Goal: Information Seeking & Learning: Learn about a topic

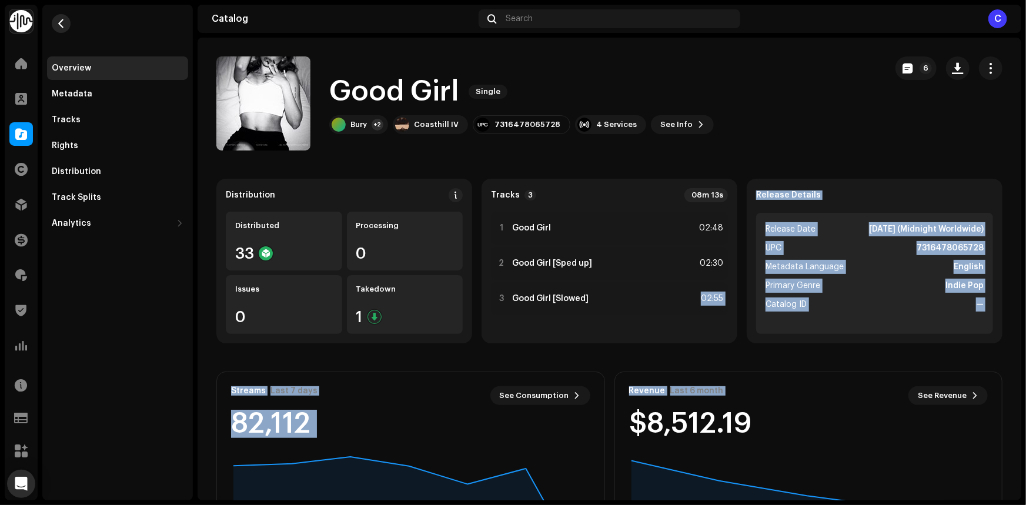
click at [65, 22] on span "button" at bounding box center [61, 23] width 9 height 9
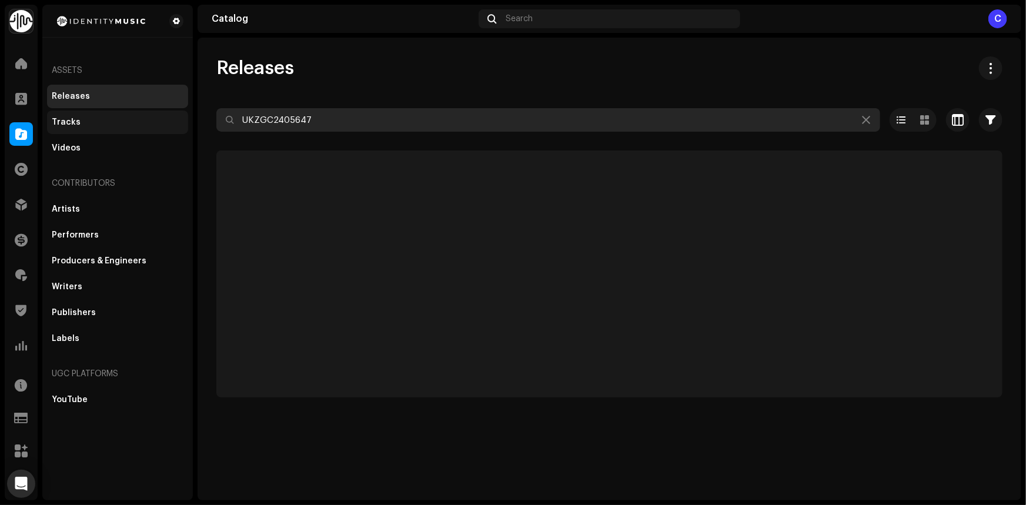
drag, startPoint x: 249, startPoint y: 115, endPoint x: 108, endPoint y: 124, distance: 142.0
click at [109, 124] on div "Identity Music Home Clients Catalog Rights Distribution Finance Royalties Trust…" at bounding box center [513, 252] width 1026 height 505
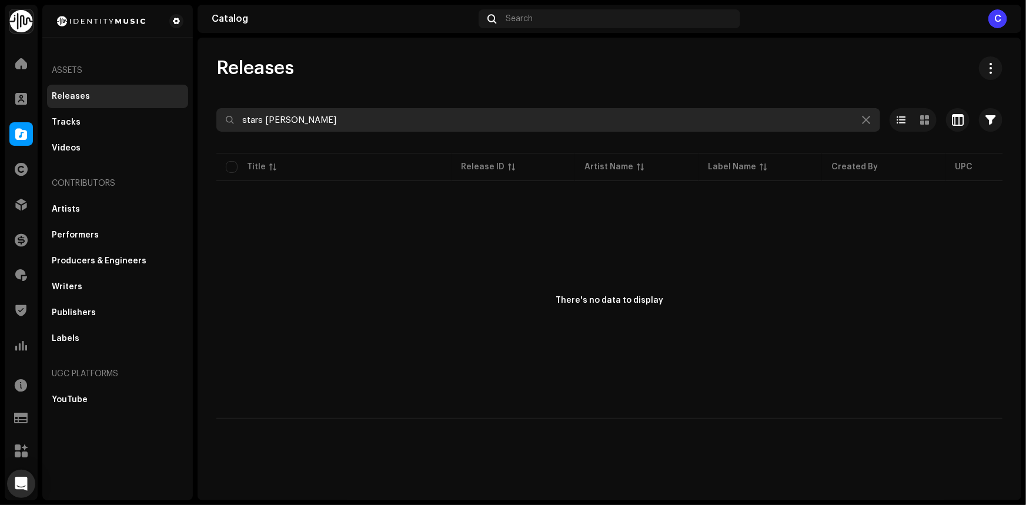
drag, startPoint x: 347, startPoint y: 111, endPoint x: 220, endPoint y: 127, distance: 128.0
click at [220, 127] on input "stars [PERSON_NAME]" at bounding box center [548, 120] width 664 height 24
paste input "QZNWW2397168"
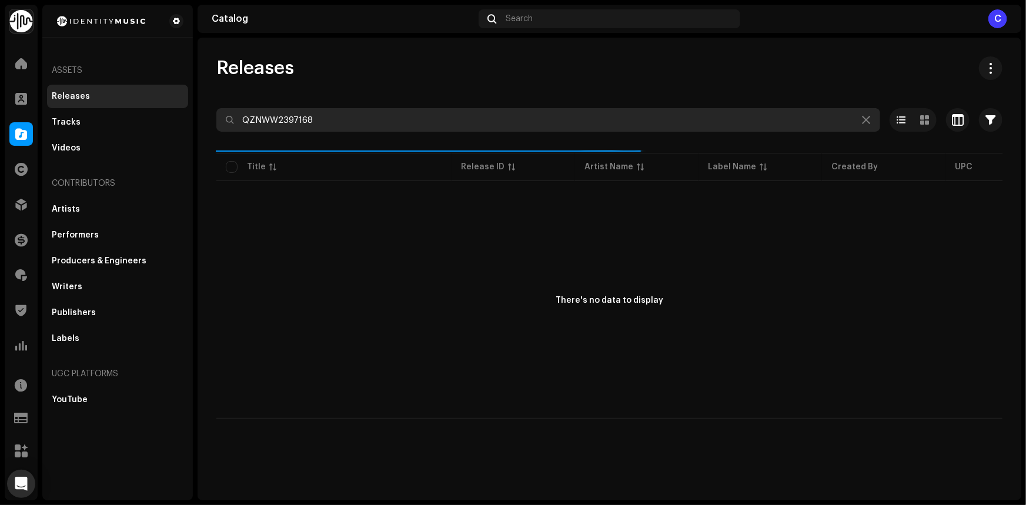
type input "QZNWW2397168"
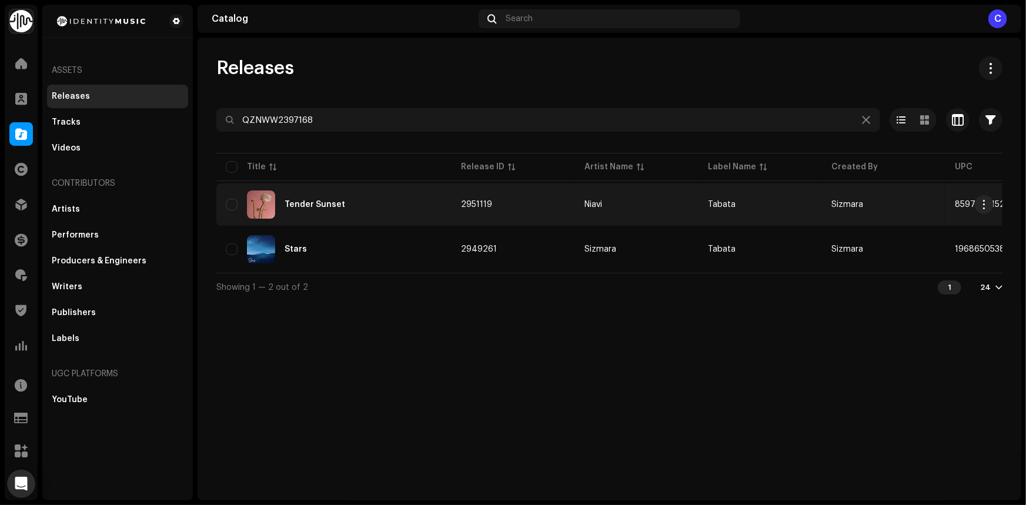
click at [361, 203] on div "Tender Sunset" at bounding box center [334, 205] width 216 height 28
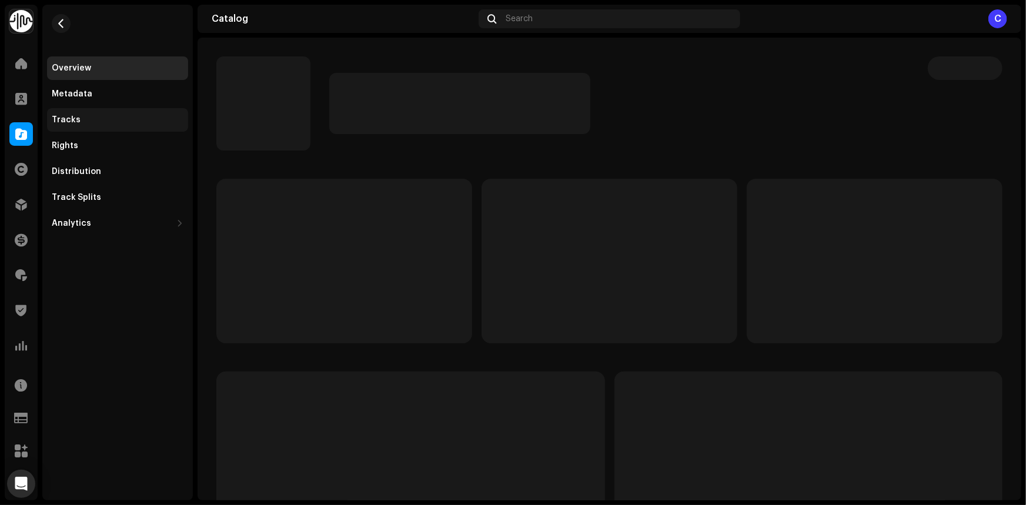
click at [111, 129] on div "Tracks" at bounding box center [117, 120] width 141 height 24
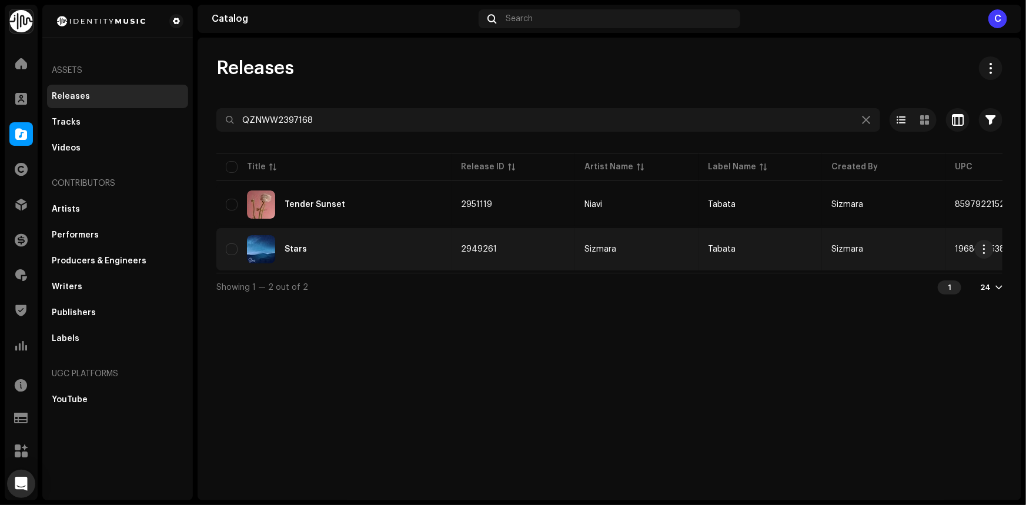
click at [394, 235] on div "Stars" at bounding box center [334, 249] width 216 height 28
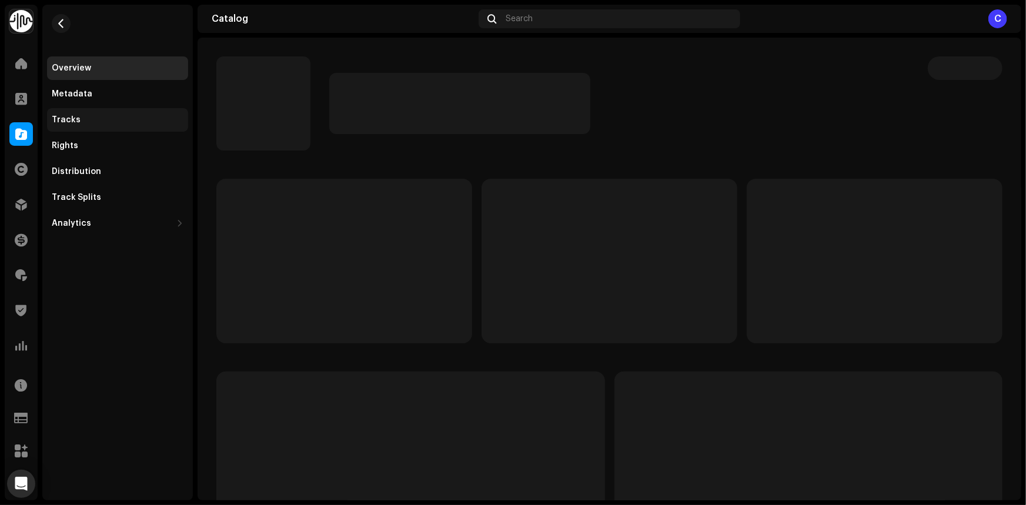
click at [72, 123] on div "Tracks" at bounding box center [66, 119] width 29 height 9
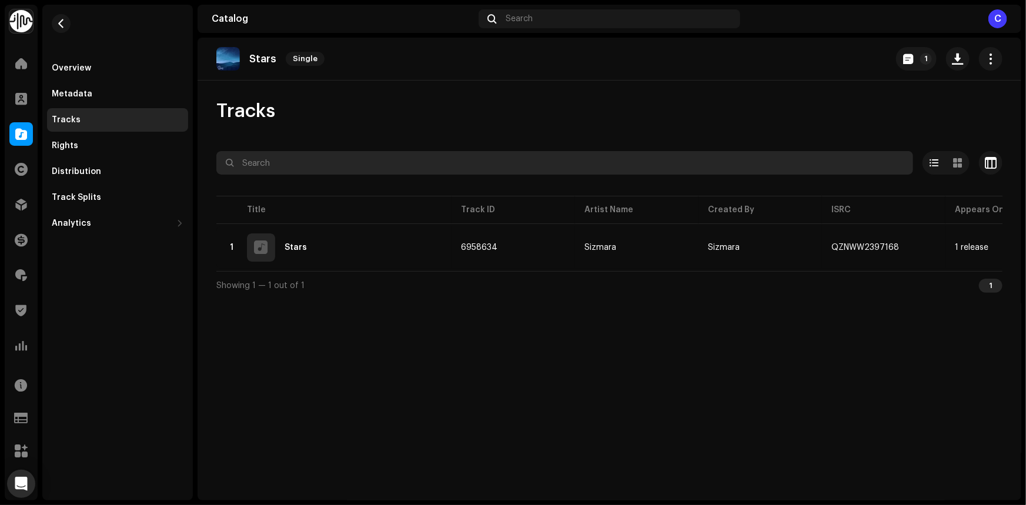
click at [598, 166] on input "text" at bounding box center [564, 163] width 697 height 24
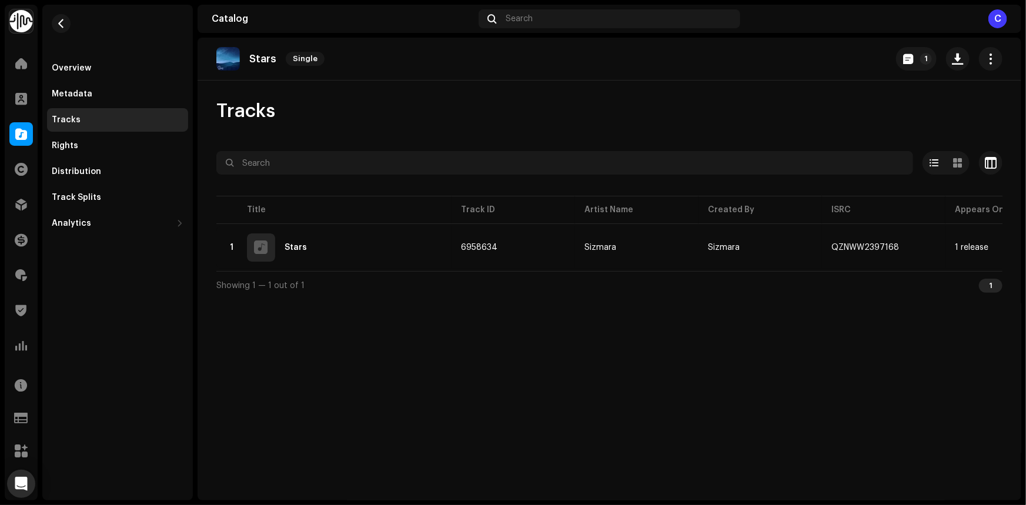
click at [730, 106] on div "Tracks" at bounding box center [609, 111] width 786 height 24
click at [64, 26] on span "button" at bounding box center [61, 23] width 9 height 9
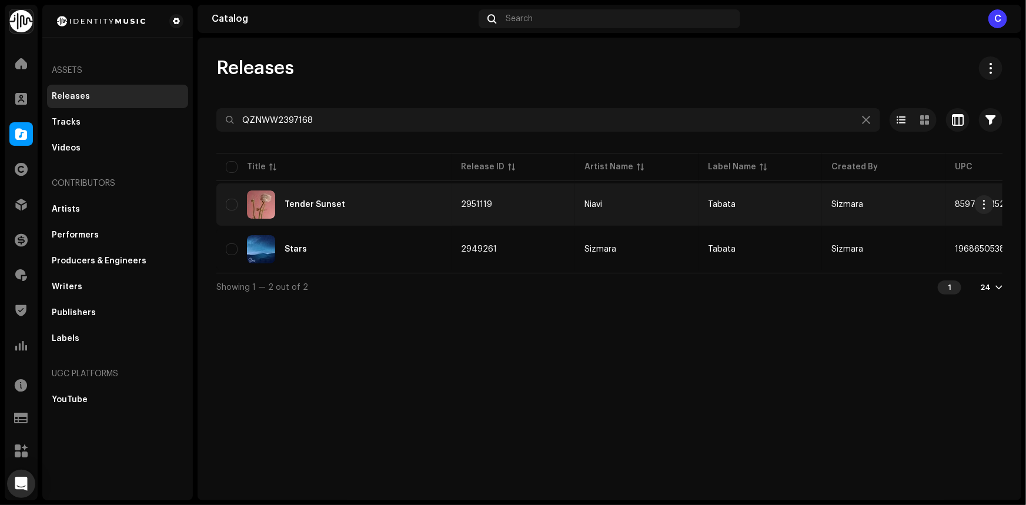
click at [371, 212] on div "Tender Sunset" at bounding box center [334, 205] width 216 height 28
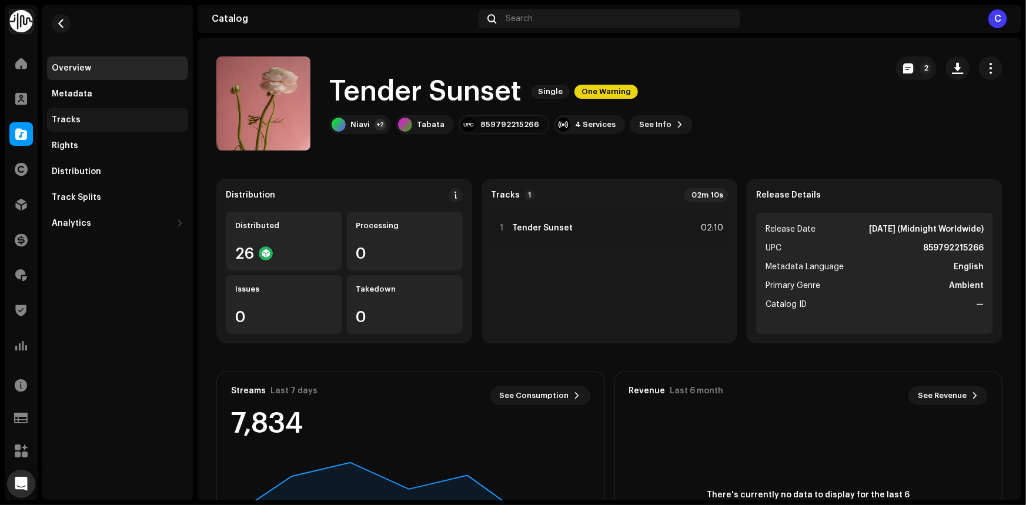
click at [86, 117] on div "Tracks" at bounding box center [118, 119] width 132 height 9
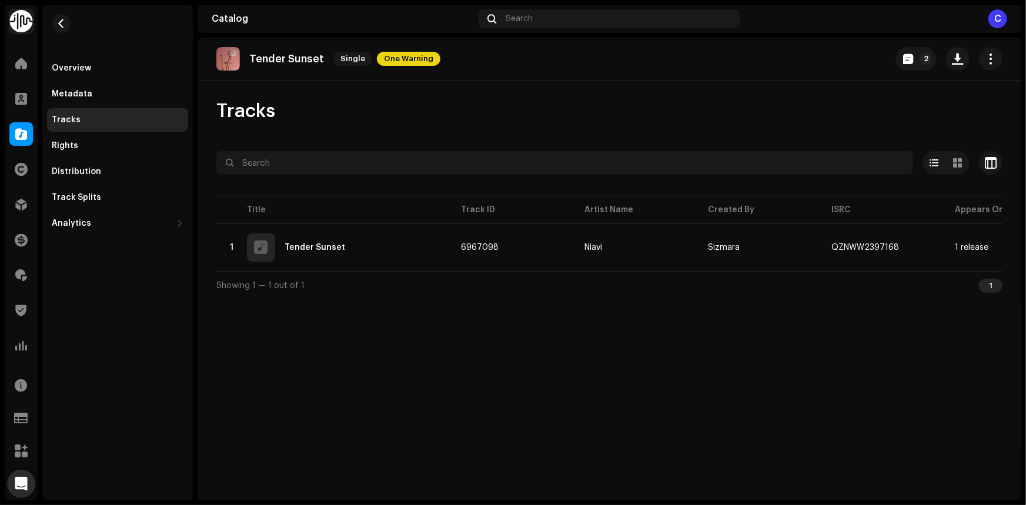
drag, startPoint x: 813, startPoint y: 376, endPoint x: 805, endPoint y: 371, distance: 10.1
click at [813, 376] on div "Tender Sunset Single One Warning 2 Tracks Selected 0 Options Filters Distributi…" at bounding box center [610, 269] width 824 height 463
click at [57, 24] on span "button" at bounding box center [61, 23] width 9 height 9
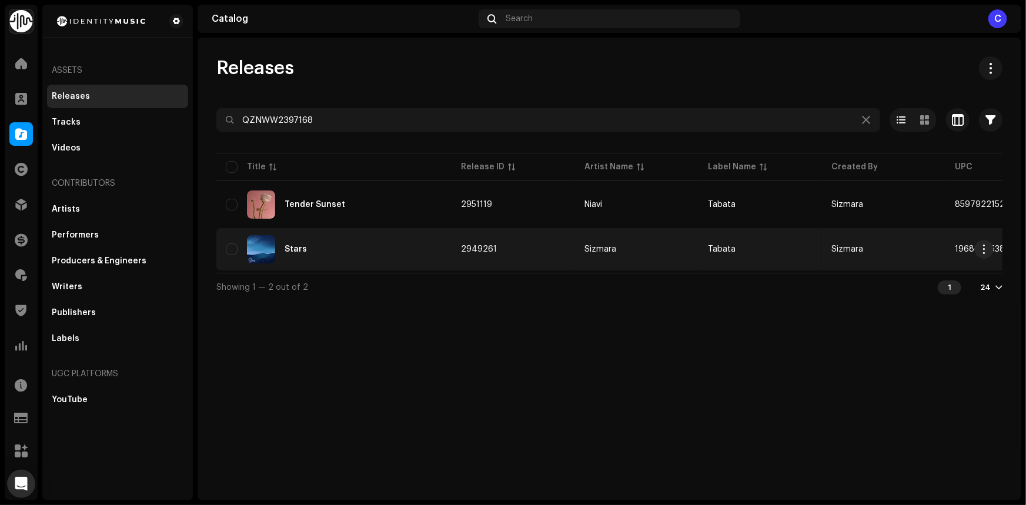
click at [358, 250] on div "Stars" at bounding box center [334, 249] width 216 height 28
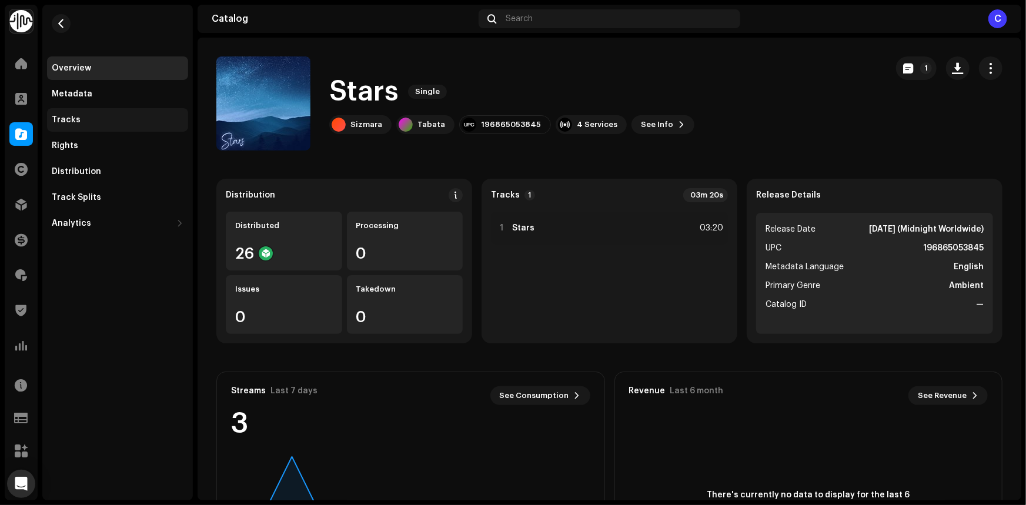
click at [84, 121] on div "Tracks" at bounding box center [118, 119] width 132 height 9
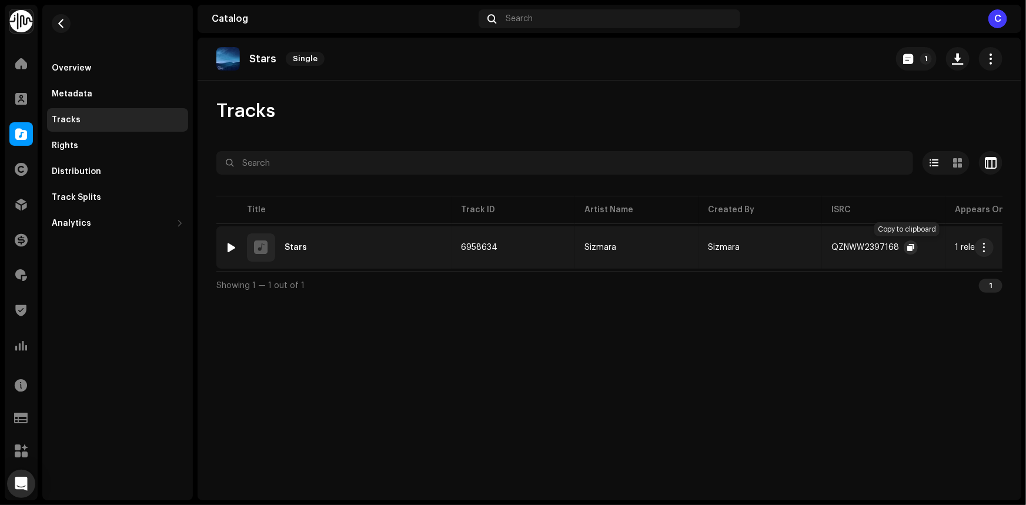
click at [910, 247] on span "button" at bounding box center [911, 247] width 7 height 9
click at [858, 395] on div "Stars Single 1 Tracks Selected 0 Options Filters Distribution status In progres…" at bounding box center [610, 269] width 824 height 463
click at [75, 66] on div "Overview" at bounding box center [71, 68] width 39 height 9
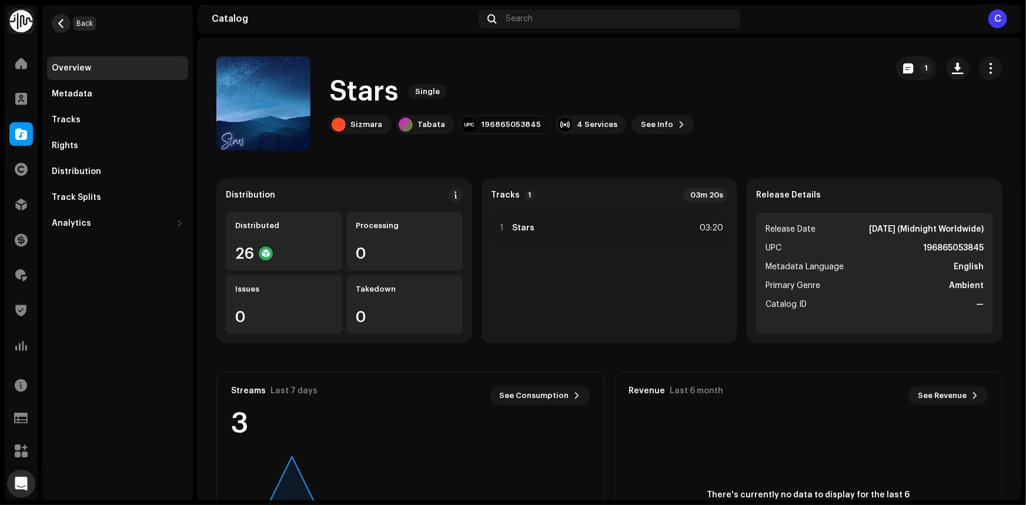
click at [66, 24] on button "button" at bounding box center [61, 23] width 19 height 19
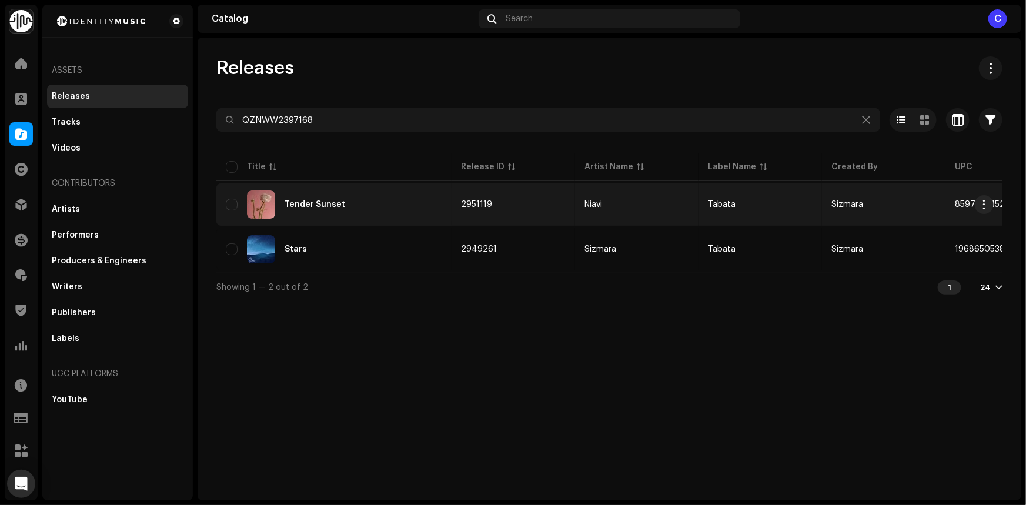
click at [376, 212] on div "Tender Sunset" at bounding box center [334, 205] width 216 height 28
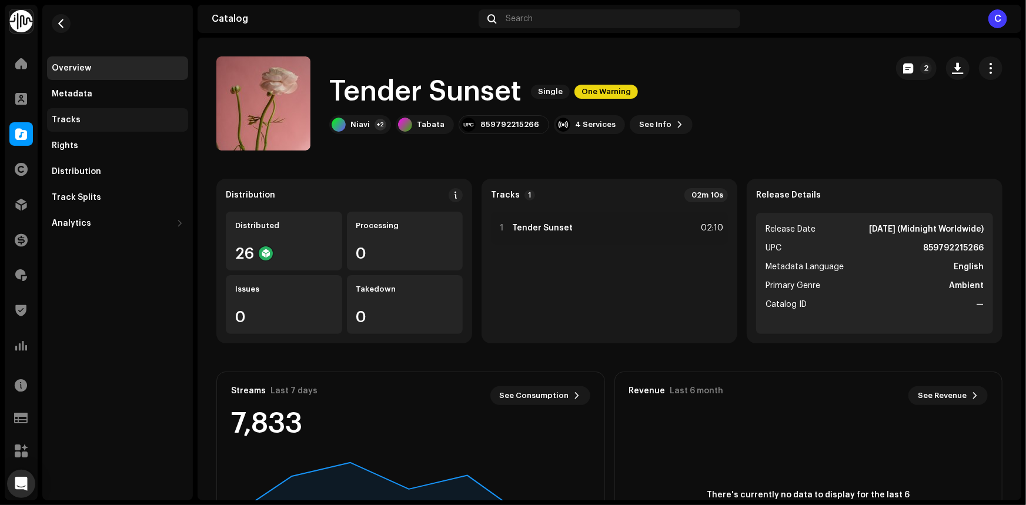
click at [71, 124] on div "Tracks" at bounding box center [66, 119] width 29 height 9
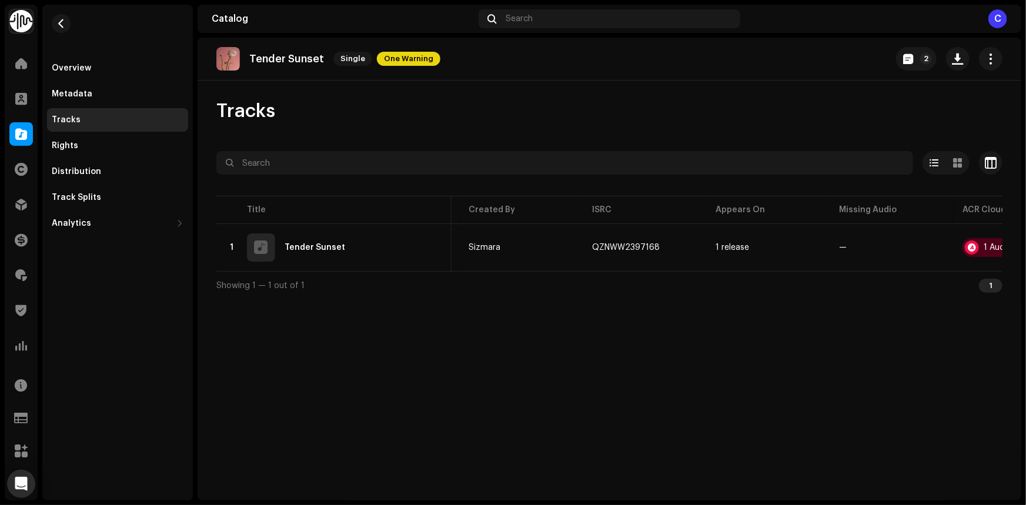
scroll to position [0, 313]
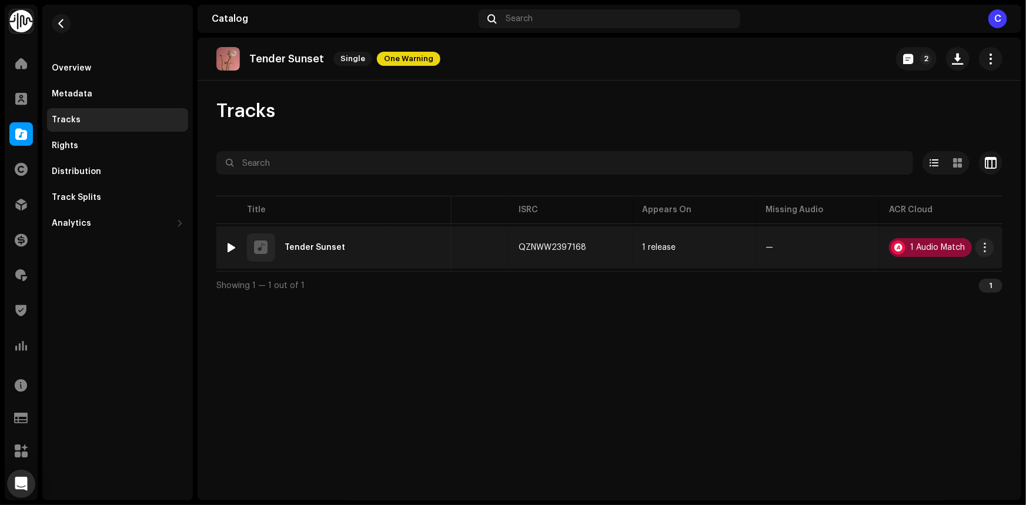
click at [926, 246] on div "1 Audio Match" at bounding box center [937, 248] width 55 height 8
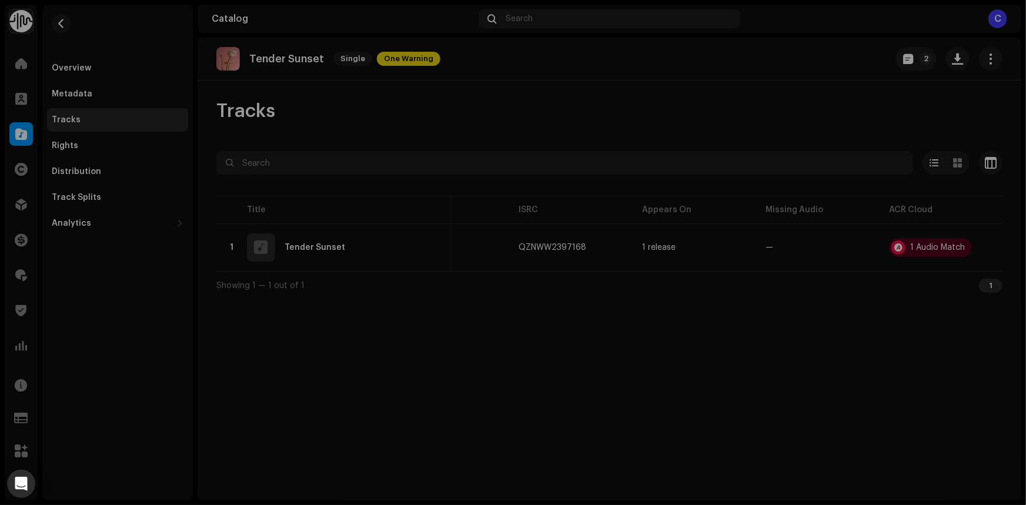
click at [883, 413] on div "Audio Recognition by Cover Song 1 All results require review/listening to avoid…" at bounding box center [513, 252] width 1026 height 505
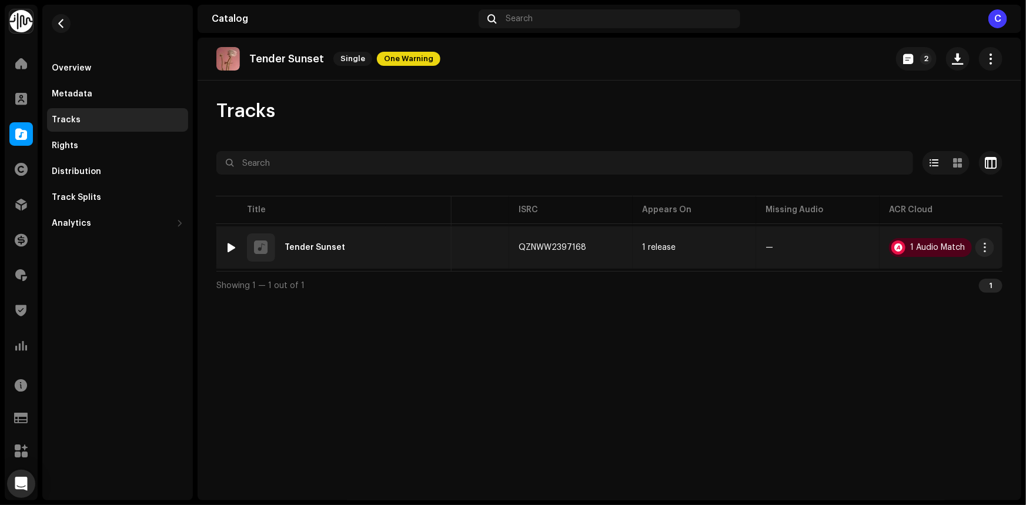
click at [732, 265] on td "1 release" at bounding box center [695, 247] width 124 height 42
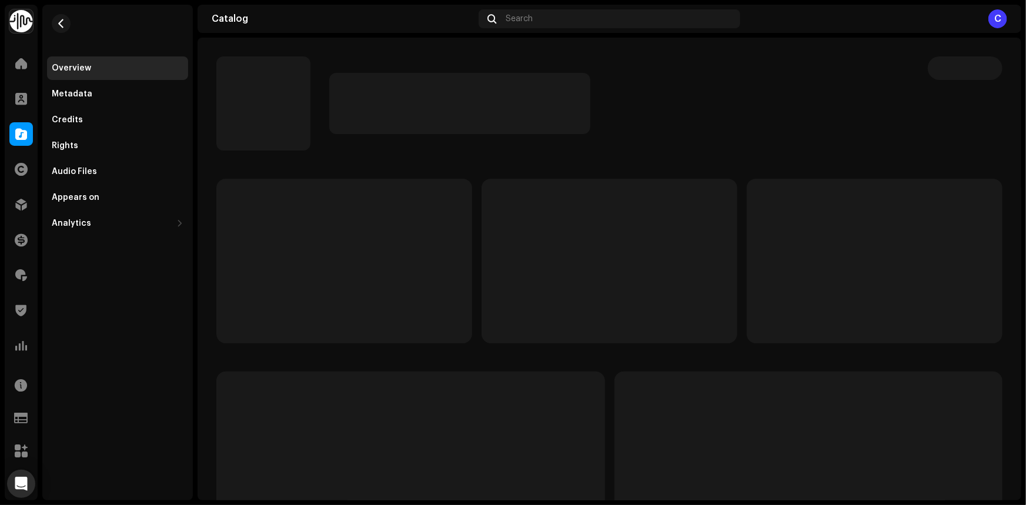
click at [52, 19] on re-m-nav-back at bounding box center [61, 31] width 28 height 52
click at [55, 21] on button "button" at bounding box center [61, 23] width 19 height 19
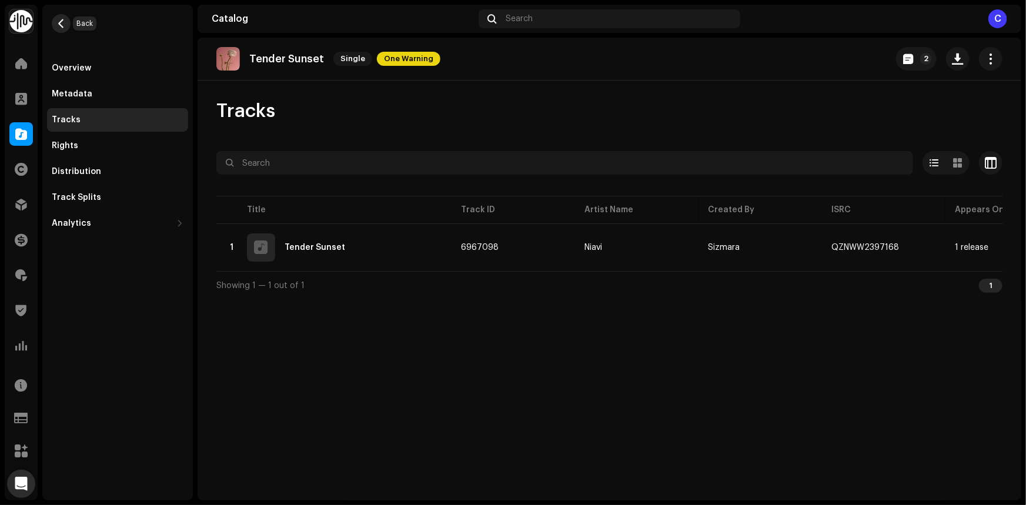
click at [61, 24] on span "button" at bounding box center [61, 23] width 9 height 9
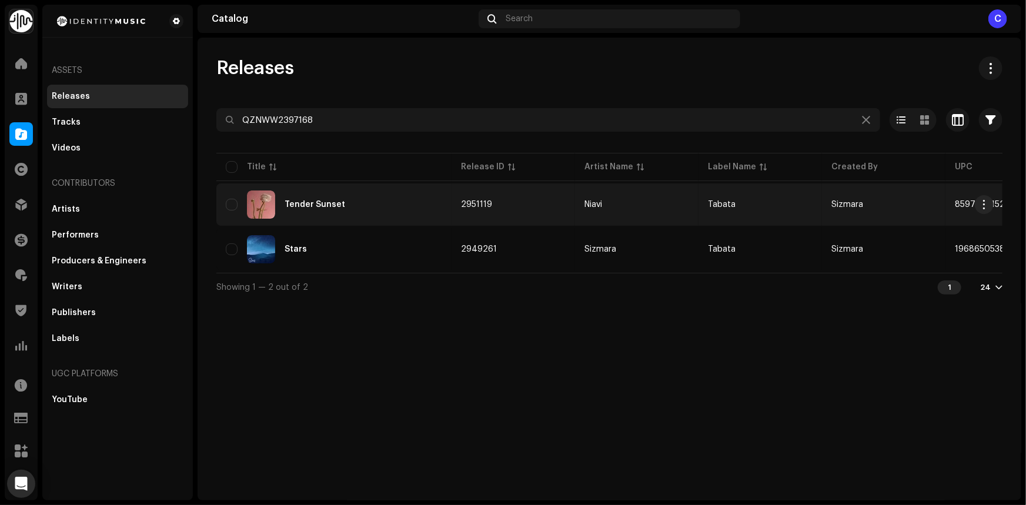
click at [386, 213] on div "Tender Sunset" at bounding box center [334, 205] width 216 height 28
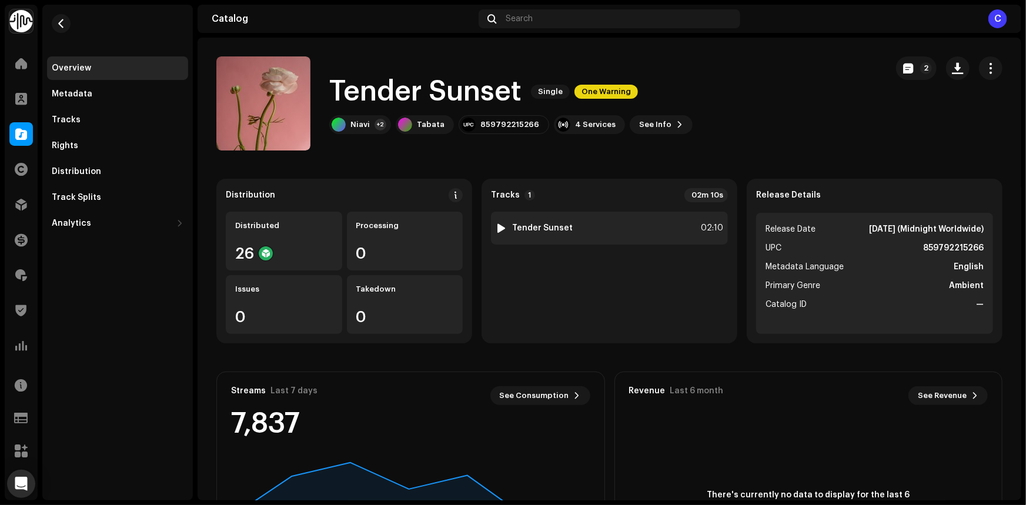
click at [578, 231] on div "1 Tender Sunset 02:10" at bounding box center [609, 228] width 237 height 33
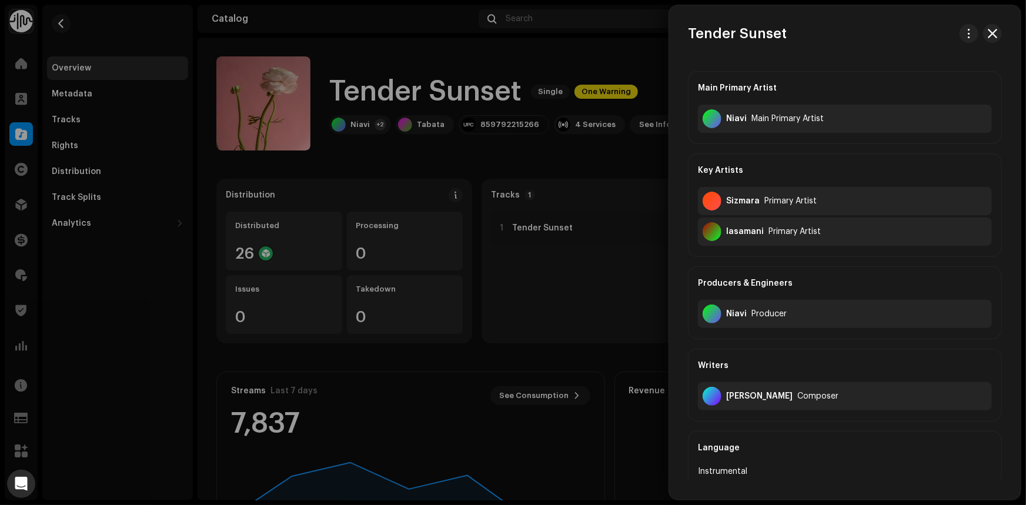
click at [605, 170] on div at bounding box center [513, 252] width 1026 height 505
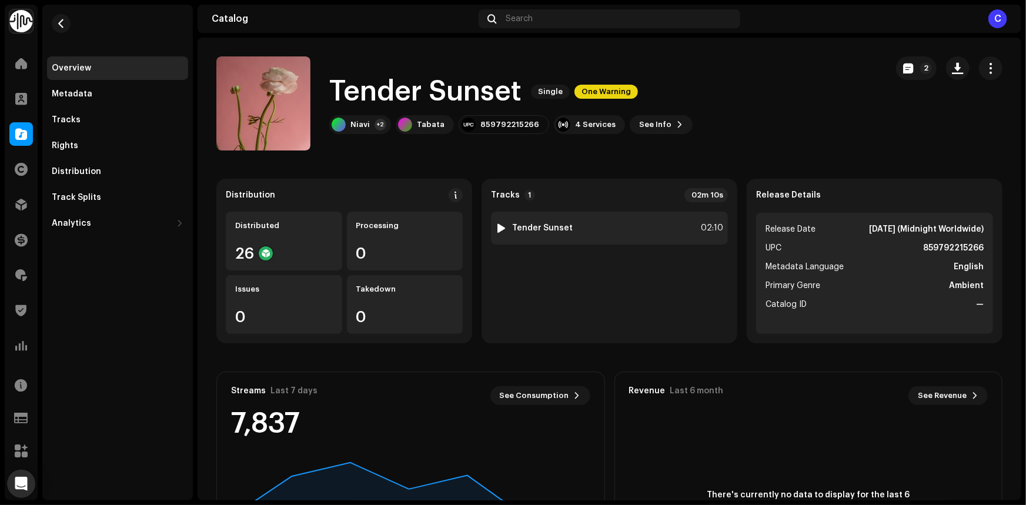
click at [499, 225] on div at bounding box center [502, 228] width 9 height 9
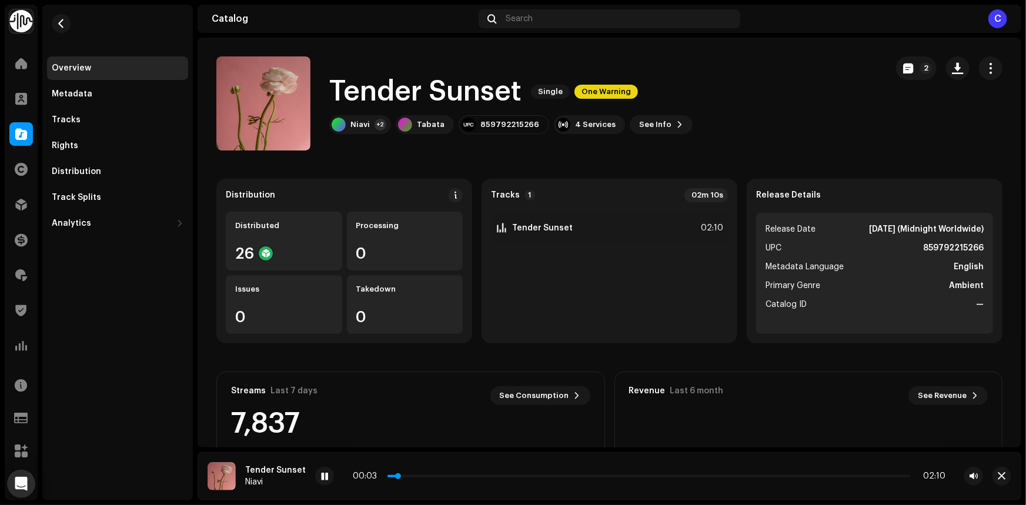
click at [438, 476] on p-slider at bounding box center [649, 476] width 523 height 2
click at [523, 482] on div "00:14 02:10" at bounding box center [649, 476] width 668 height 19
click at [526, 478] on div "00:15 02:10" at bounding box center [649, 476] width 593 height 9
click at [531, 474] on div "00:15 02:10" at bounding box center [649, 476] width 593 height 9
click at [532, 476] on p-slider at bounding box center [649, 476] width 523 height 2
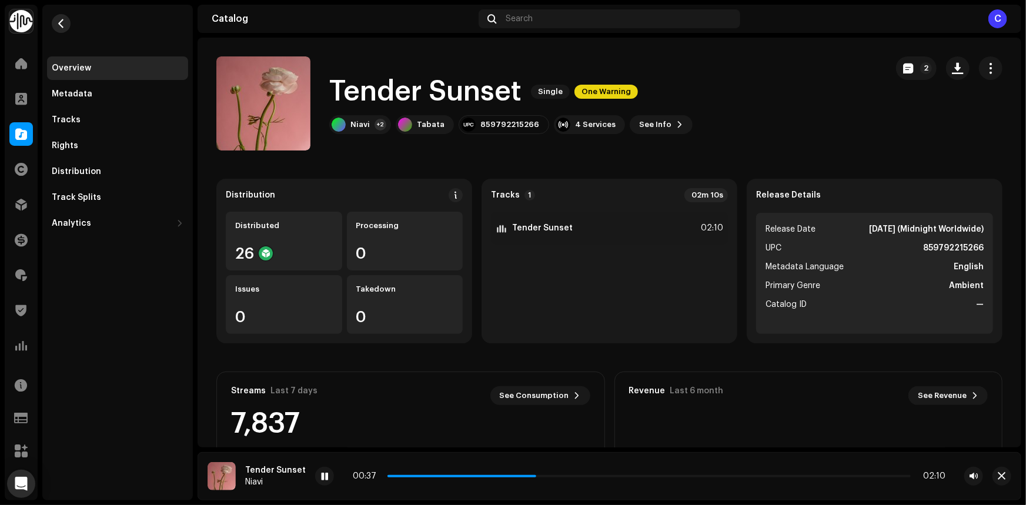
click at [59, 22] on span "button" at bounding box center [61, 23] width 9 height 9
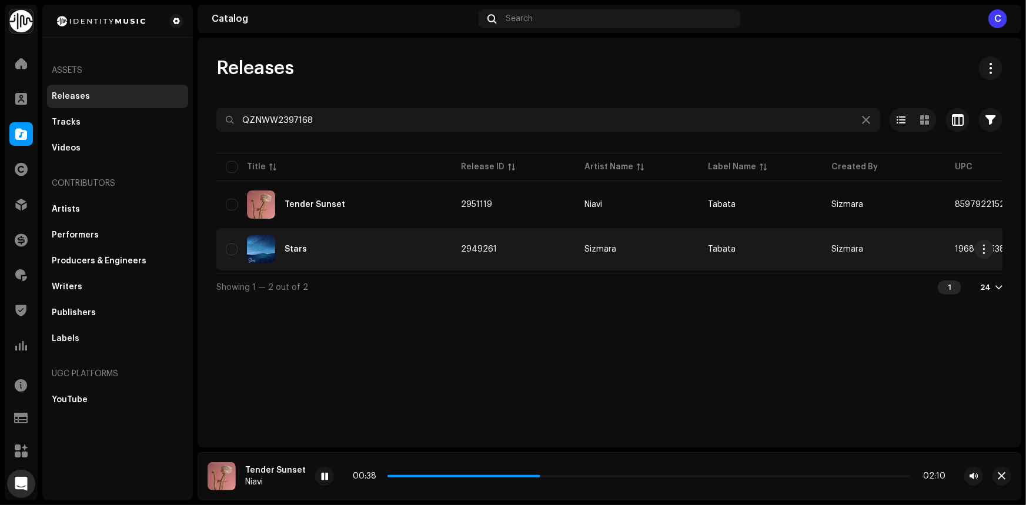
click at [346, 255] on div "Stars" at bounding box center [334, 249] width 216 height 28
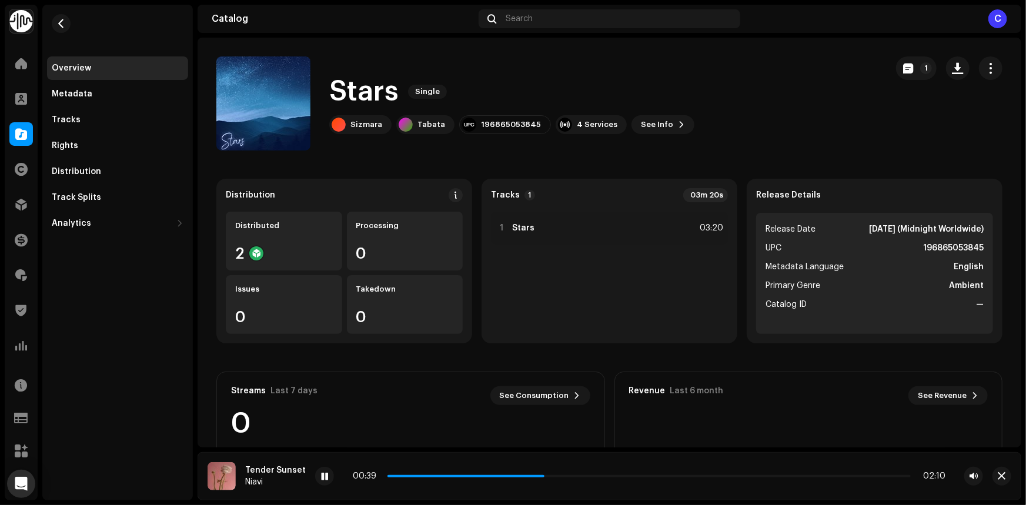
click at [347, 255] on div "Processing 0" at bounding box center [405, 241] width 116 height 59
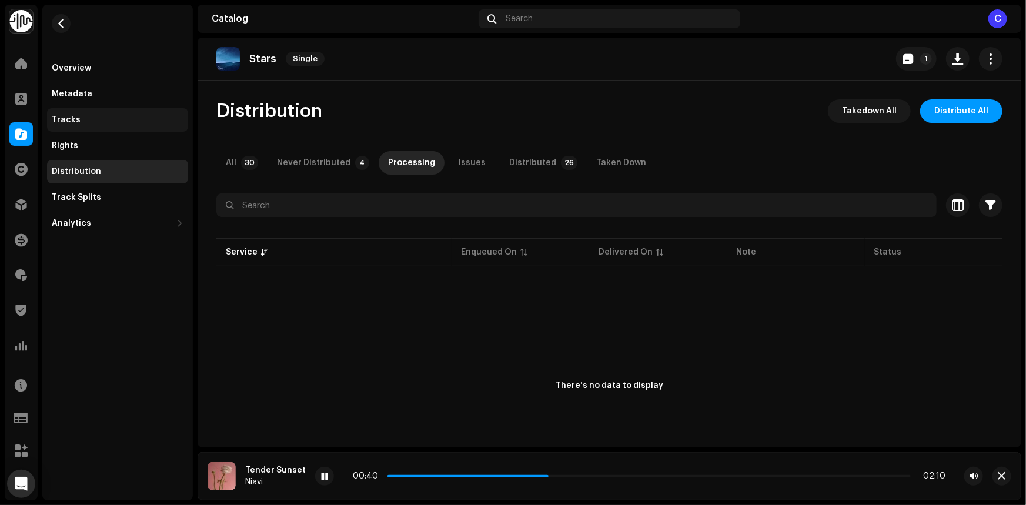
click at [64, 123] on div "Tracks" at bounding box center [66, 119] width 29 height 9
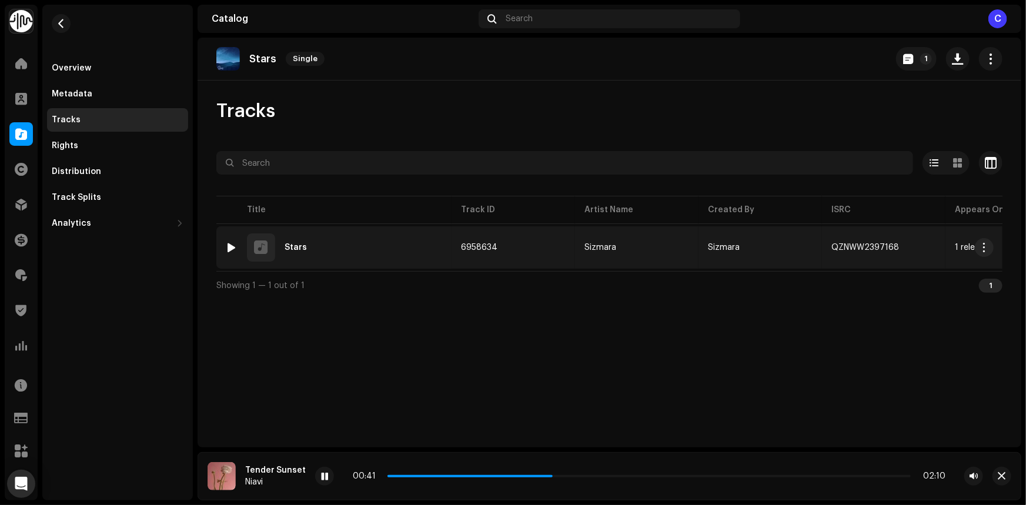
click at [229, 244] on div at bounding box center [232, 247] width 9 height 9
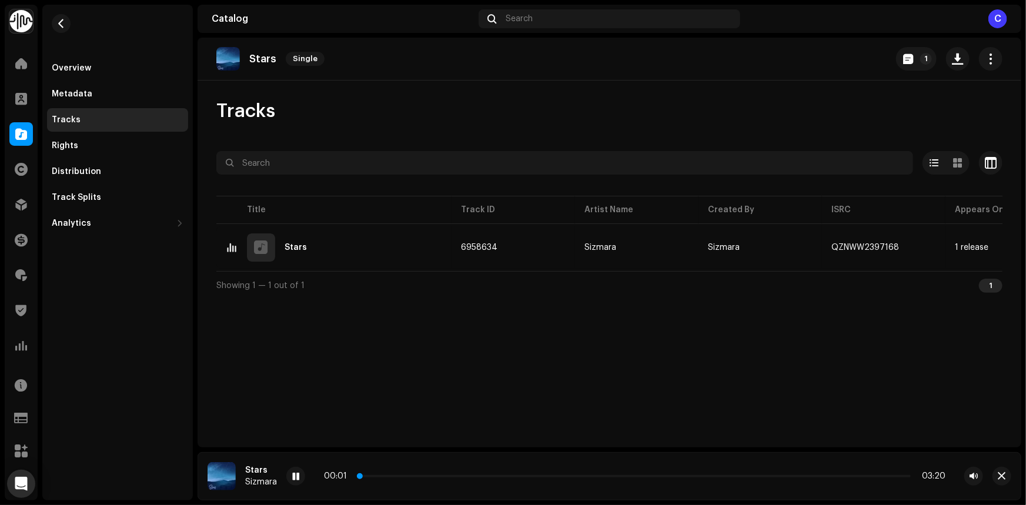
click at [398, 475] on p-slider at bounding box center [635, 476] width 552 height 2
click at [463, 477] on p-slider at bounding box center [635, 476] width 552 height 2
click at [512, 477] on p-slider at bounding box center [635, 476] width 552 height 2
click at [569, 479] on div "00:56 03:20" at bounding box center [635, 476] width 622 height 9
click at [571, 475] on div "00:57 03:20" at bounding box center [635, 476] width 622 height 9
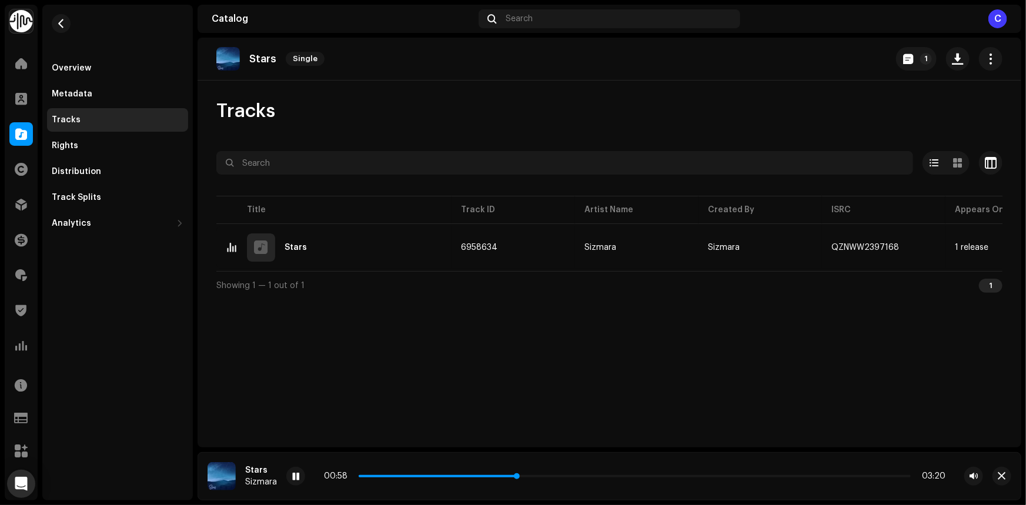
click at [663, 476] on p-slider at bounding box center [635, 476] width 552 height 2
click at [746, 476] on p-slider at bounding box center [635, 476] width 552 height 2
click at [840, 477] on p-slider at bounding box center [635, 476] width 552 height 2
click at [58, 24] on span "button" at bounding box center [61, 23] width 9 height 9
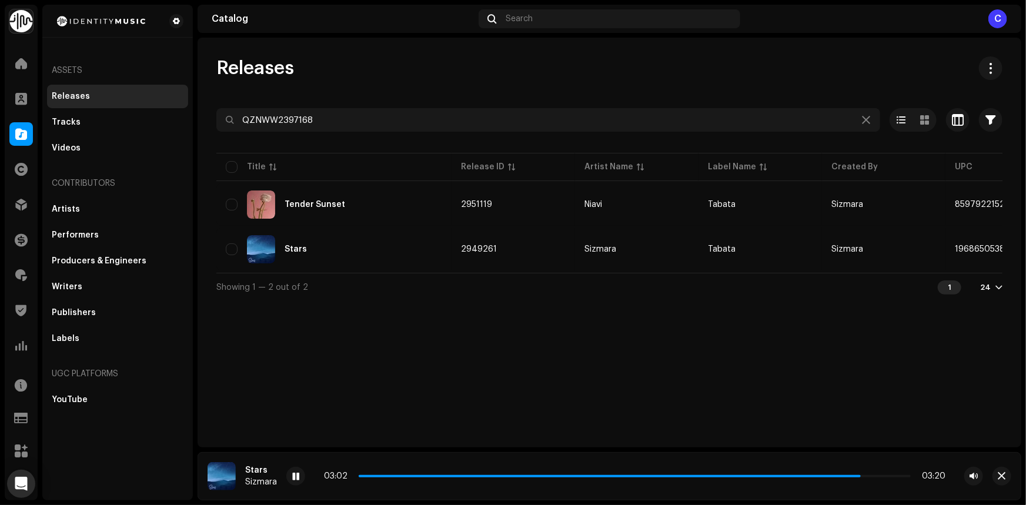
click at [288, 469] on re-a-play-button at bounding box center [295, 476] width 19 height 19
click at [298, 470] on div at bounding box center [295, 476] width 19 height 19
click at [382, 413] on div "Releases QZNWW2397168 Selected 0 Options Filters Distribution status Never Dist…" at bounding box center [610, 243] width 824 height 410
click at [773, 394] on div "Releases QZNWW2397168 Selected 0 Options Filters Distribution status Never Dist…" at bounding box center [610, 243] width 824 height 410
